Goal: Navigation & Orientation: Find specific page/section

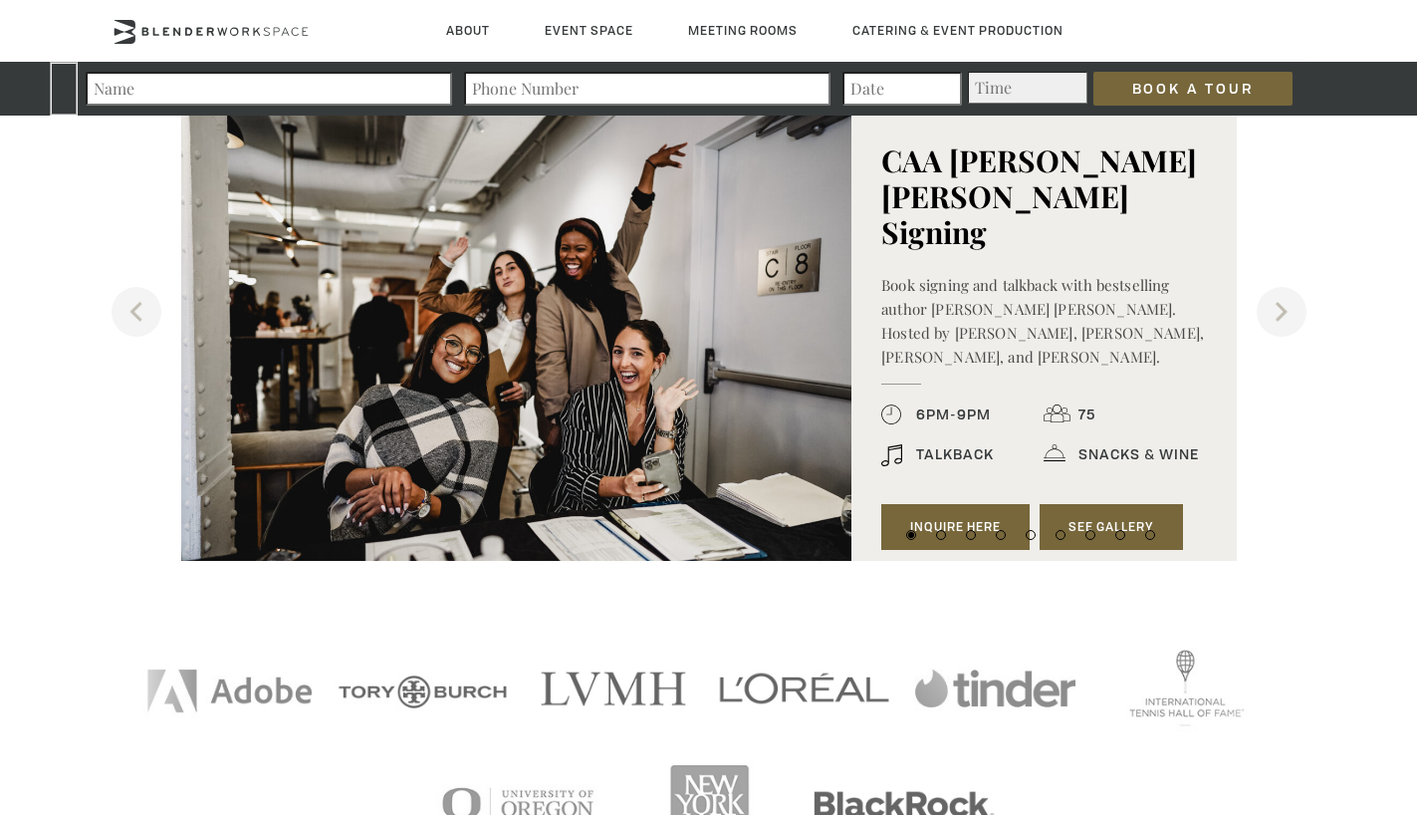
scroll to position [2555, 0]
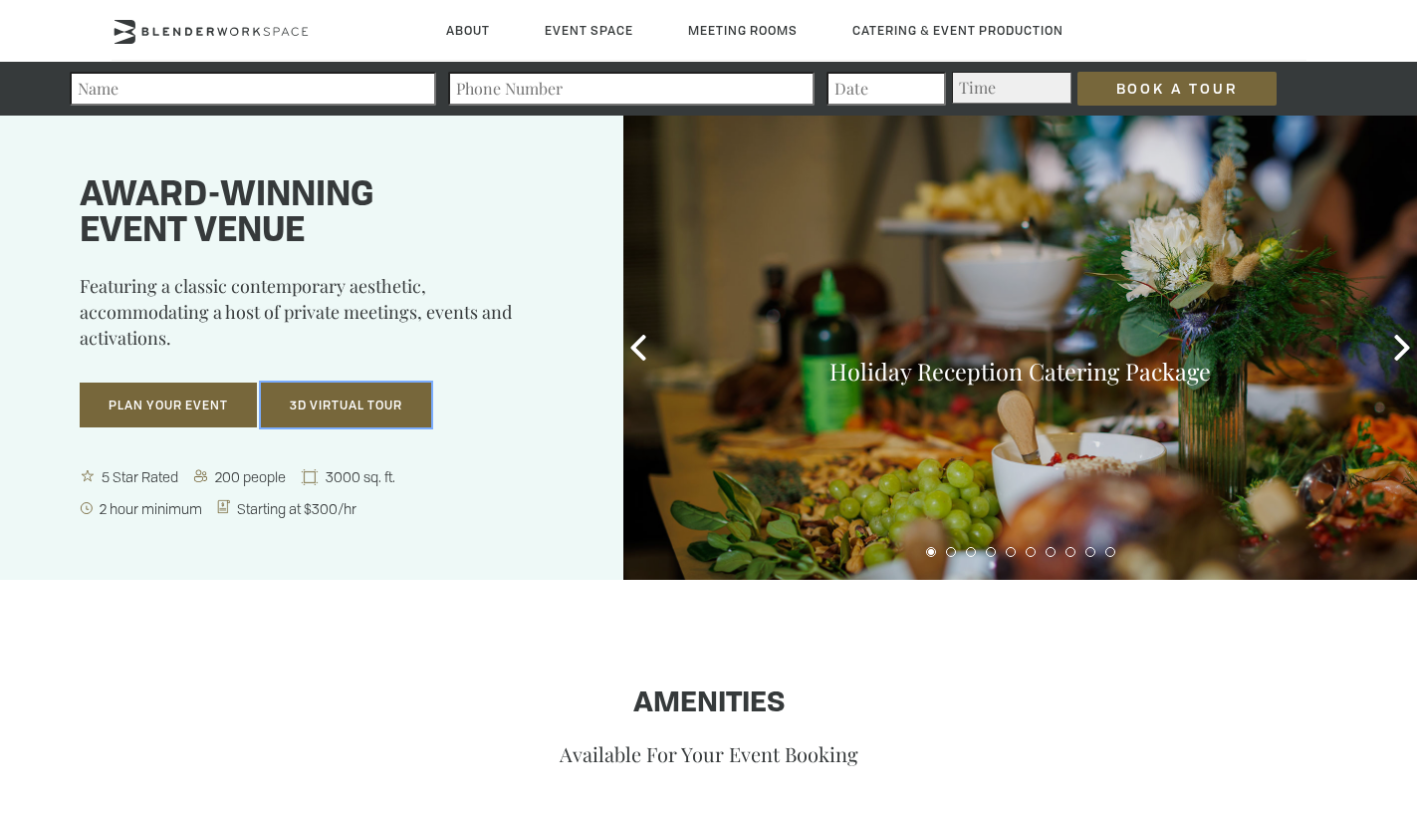
click at [389, 416] on button "3D Virtual Tour" at bounding box center [346, 405] width 170 height 46
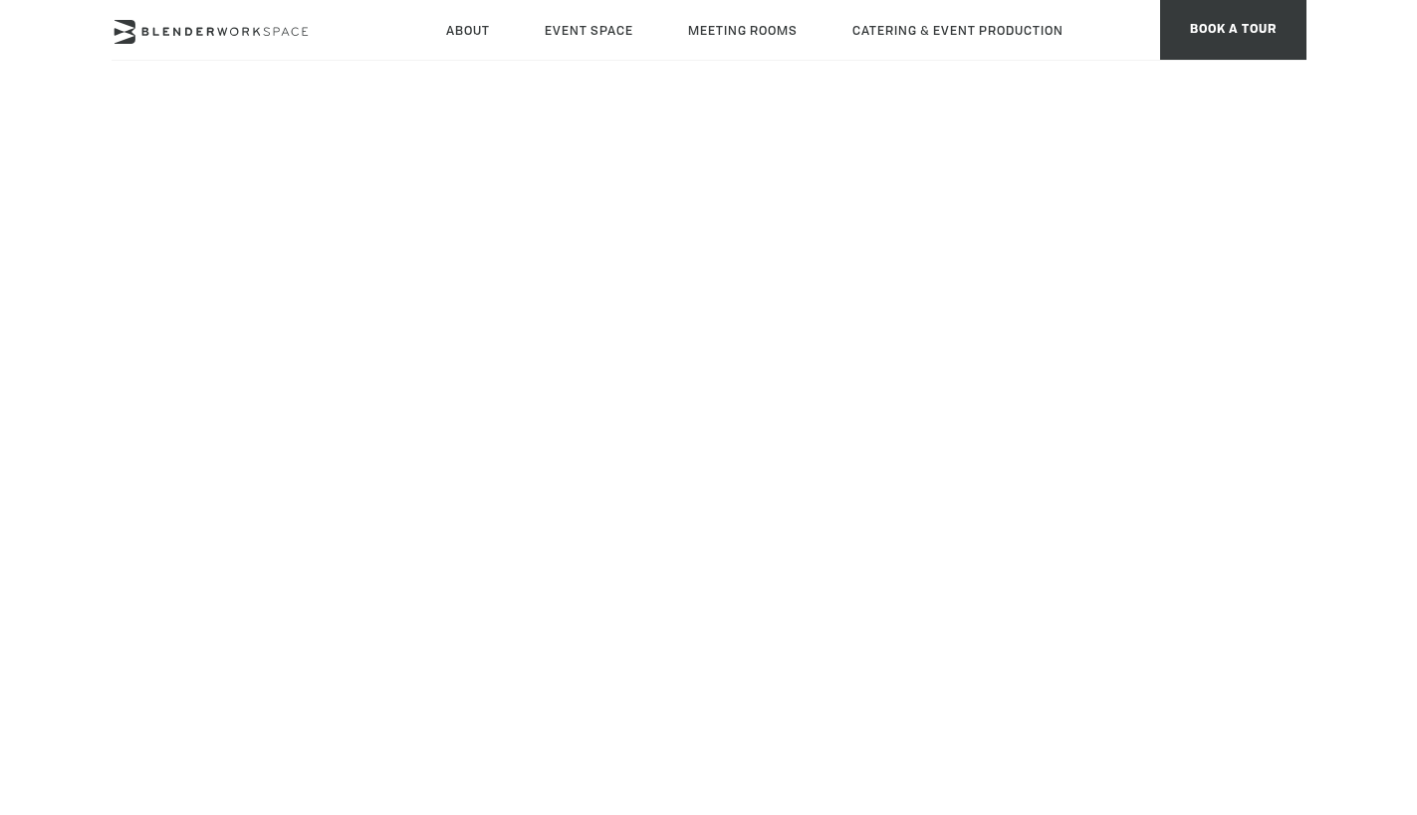
scroll to position [167, 0]
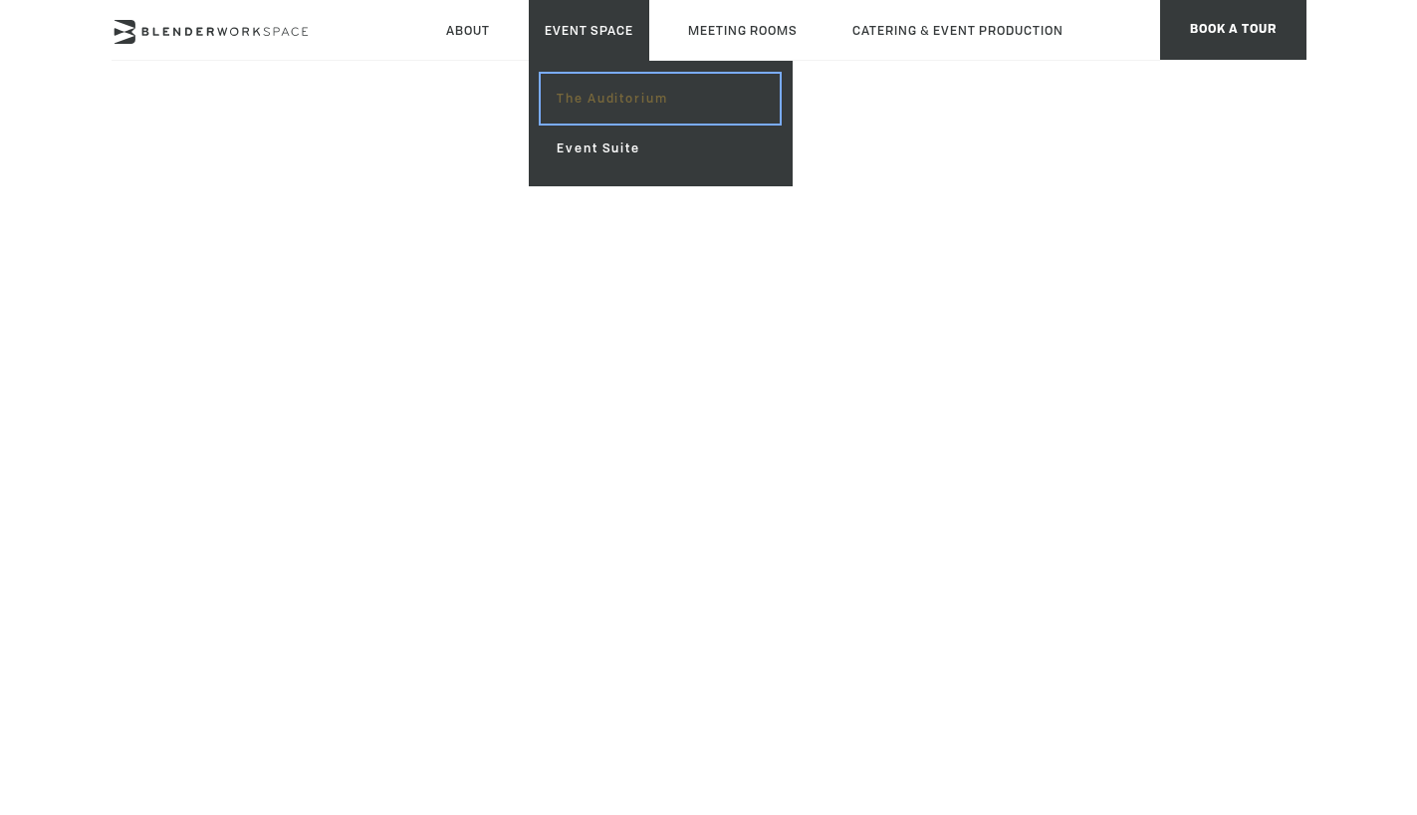
click at [594, 109] on link "The Auditorium" at bounding box center [660, 99] width 238 height 50
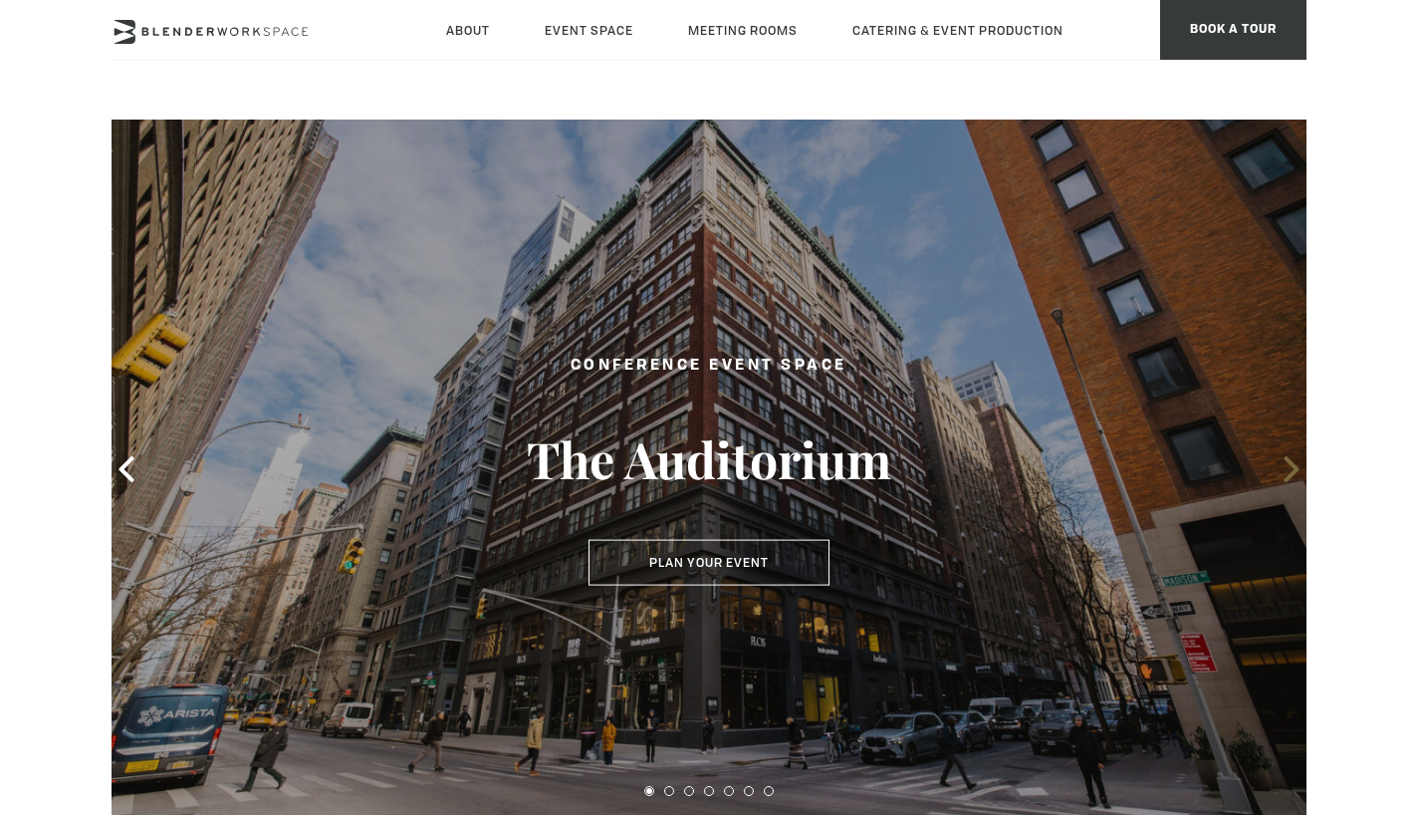
click at [1283, 470] on icon at bounding box center [1292, 469] width 26 height 26
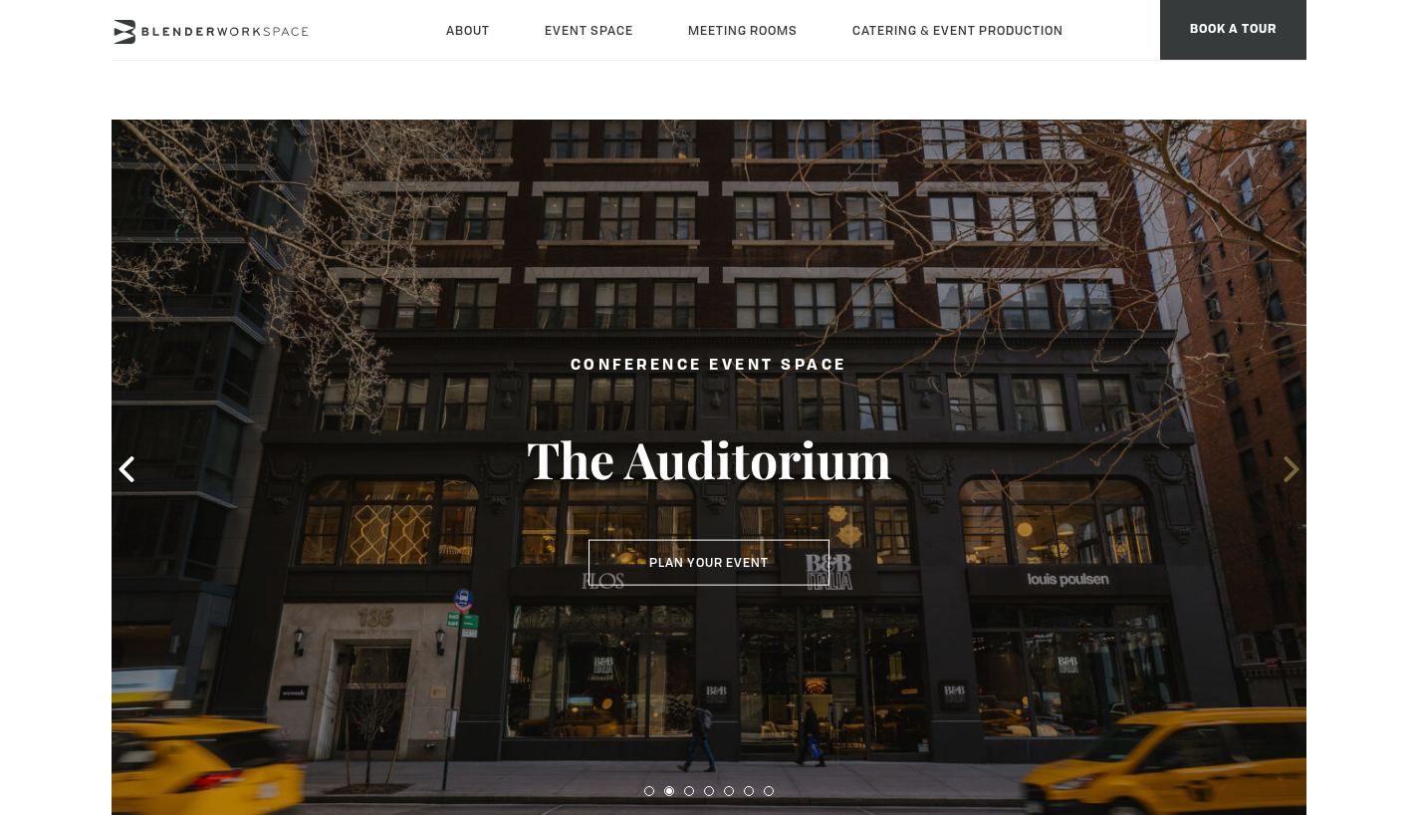
click at [1282, 470] on icon at bounding box center [1292, 469] width 26 height 26
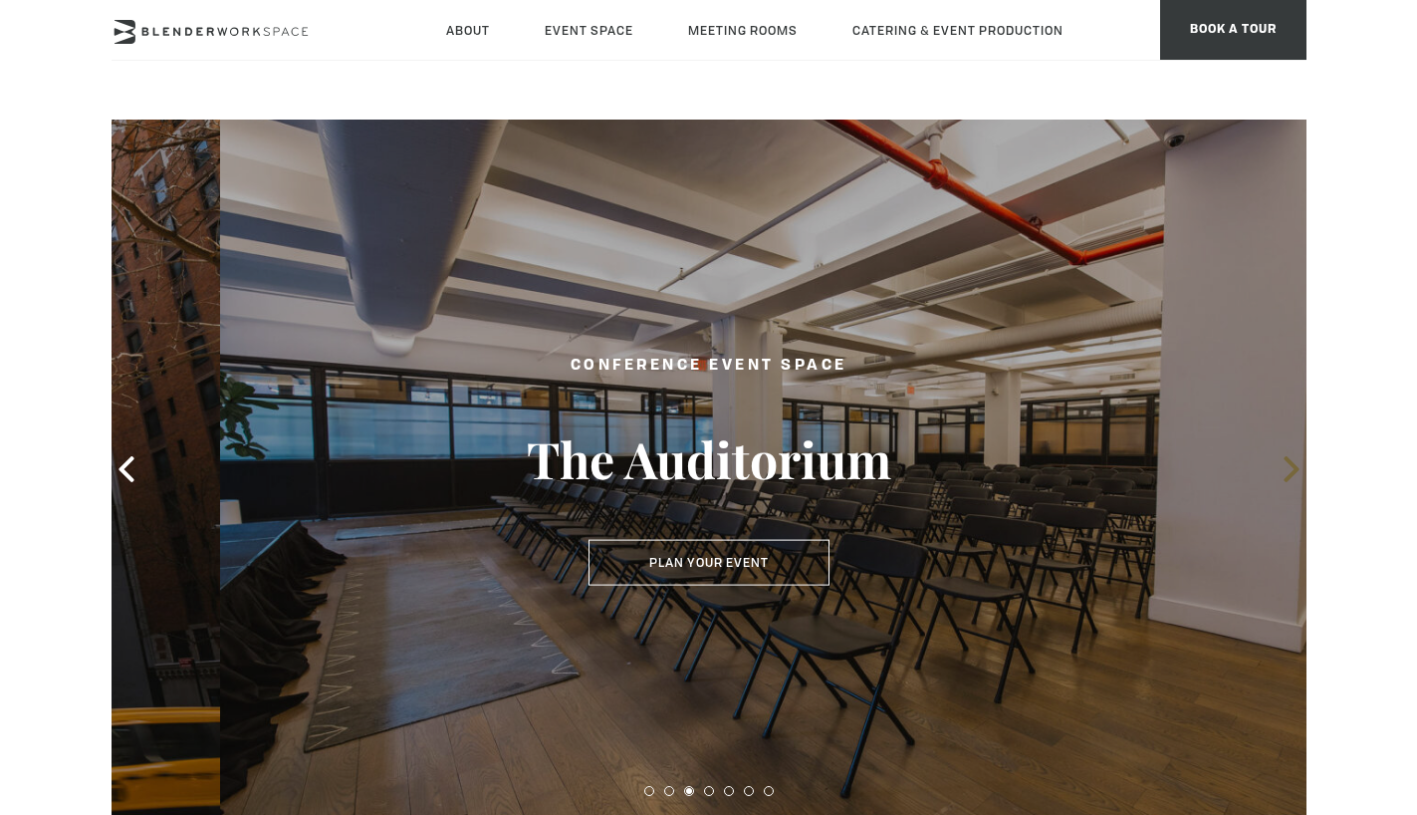
click at [1282, 470] on icon at bounding box center [1292, 469] width 26 height 26
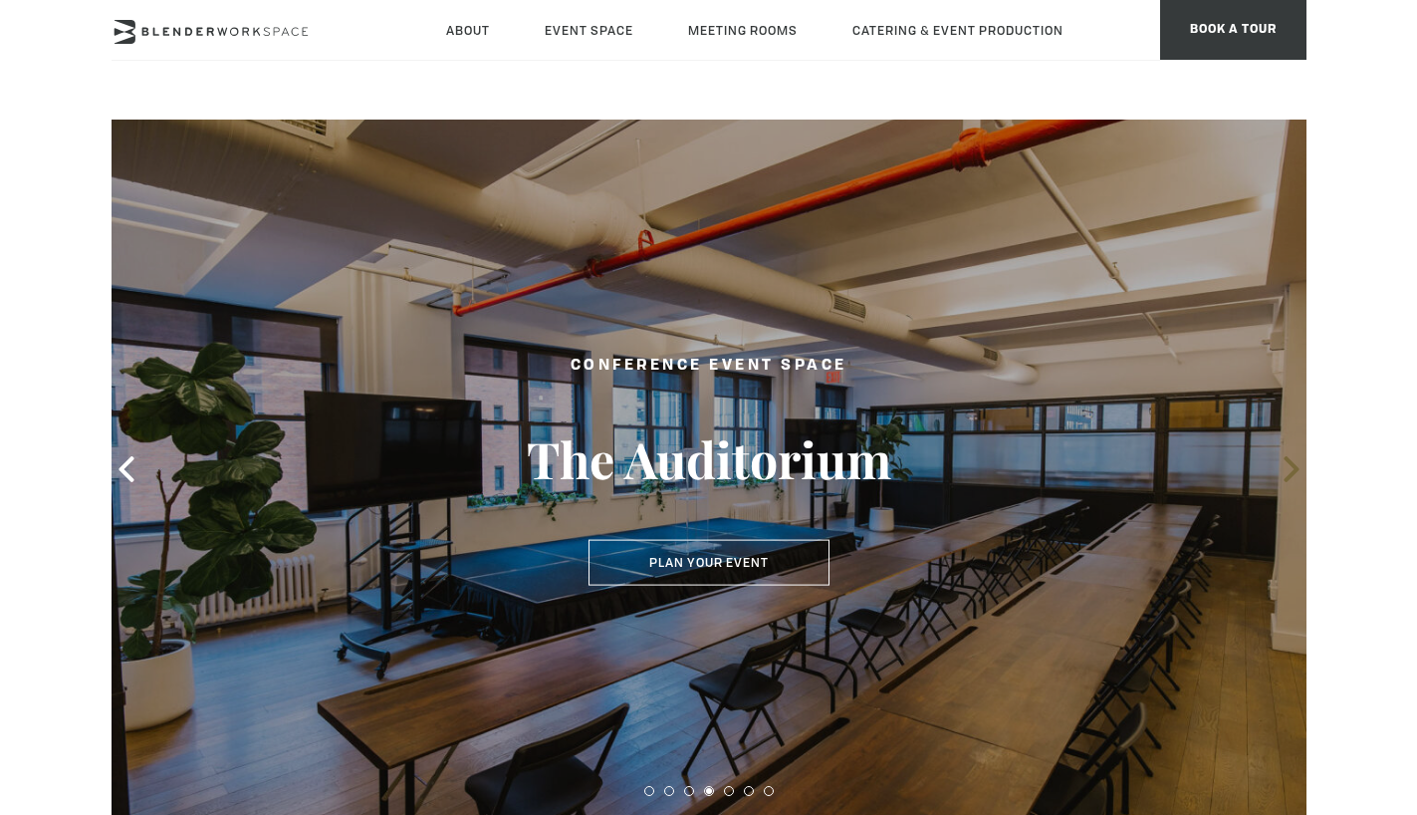
click at [1282, 470] on icon at bounding box center [1292, 469] width 26 height 26
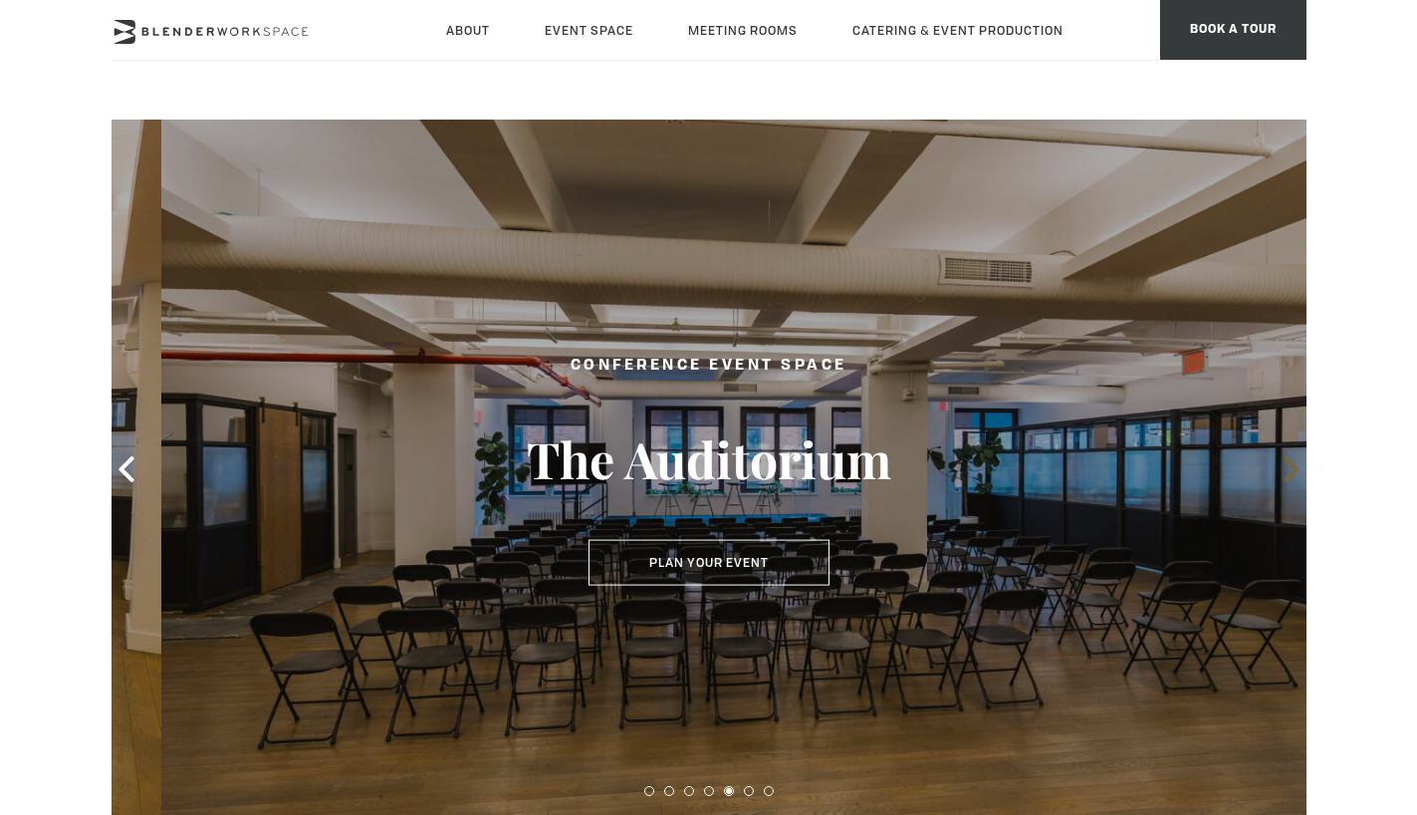
click at [1282, 470] on icon at bounding box center [1292, 469] width 26 height 26
